Goal: Information Seeking & Learning: Learn about a topic

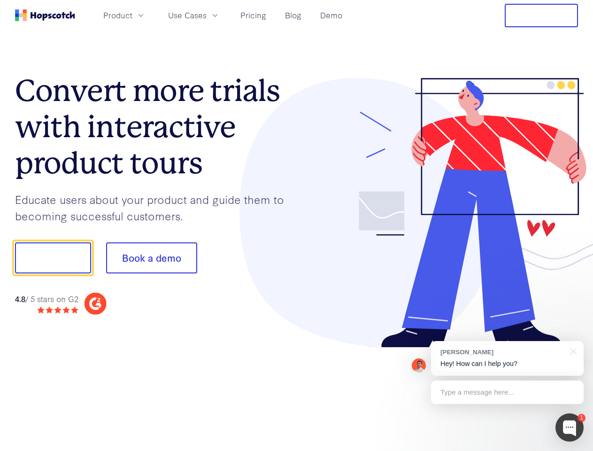
click at [297, 225] on div at bounding box center [438, 213] width 282 height 270
click at [132, 15] on span "Product" at bounding box center [117, 15] width 29 height 12
click at [207, 15] on span "Use Cases" at bounding box center [187, 15] width 39 height 12
click at [542, 16] on button "Free Trial" at bounding box center [541, 15] width 73 height 23
click at [53, 258] on button "Show me!" at bounding box center [53, 257] width 76 height 31
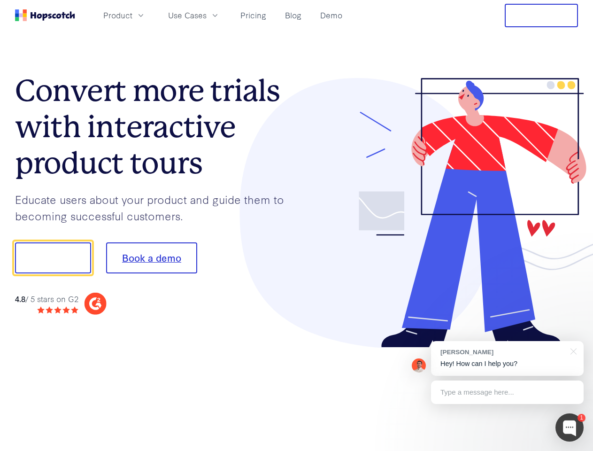
click at [151, 258] on button "Book a demo" at bounding box center [151, 257] width 91 height 31
click at [570, 427] on div at bounding box center [570, 427] width 28 height 28
click at [507, 358] on div "[PERSON_NAME] Hey! How can I help you?" at bounding box center [507, 358] width 153 height 35
click at [572, 350] on div at bounding box center [496, 256] width 176 height 313
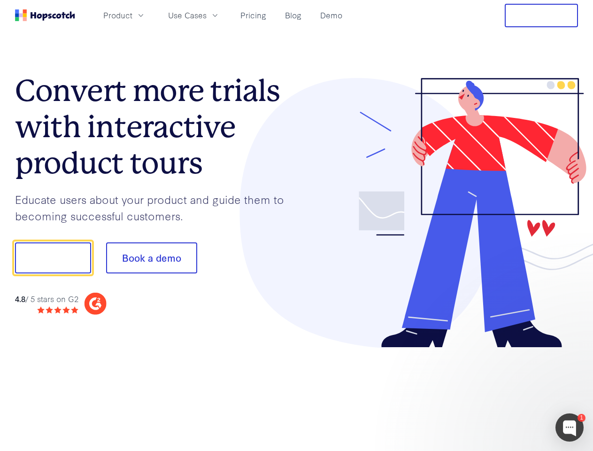
click at [507, 392] on div at bounding box center [496, 256] width 176 height 313
